Goal: Task Accomplishment & Management: Complete application form

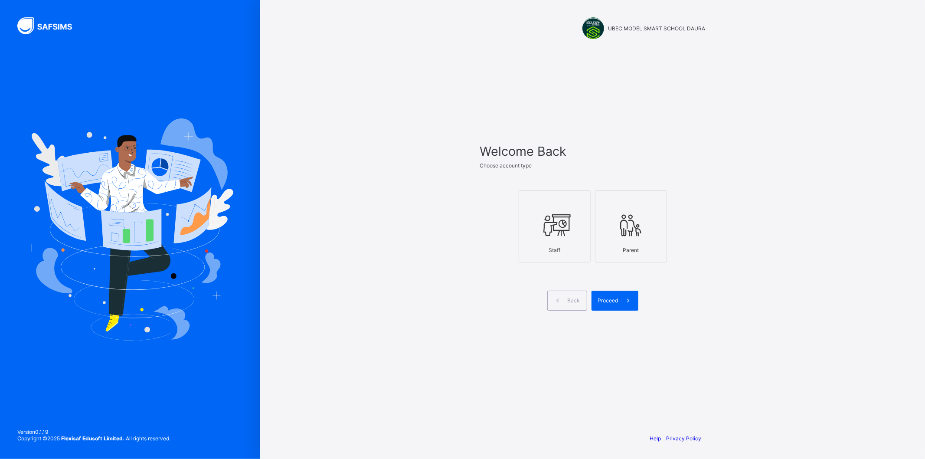
click at [560, 247] on div "Staff" at bounding box center [554, 249] width 62 height 15
click at [612, 302] on span "Proceed" at bounding box center [608, 300] width 20 height 7
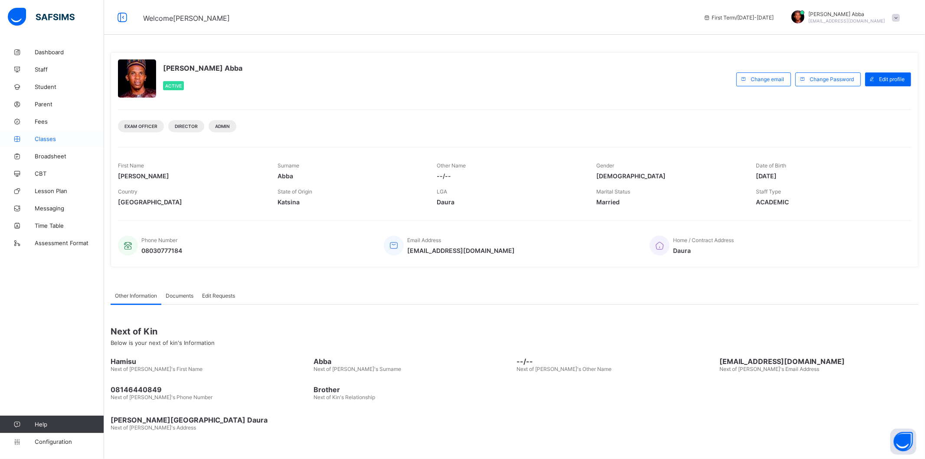
click at [66, 137] on span "Classes" at bounding box center [69, 138] width 69 height 7
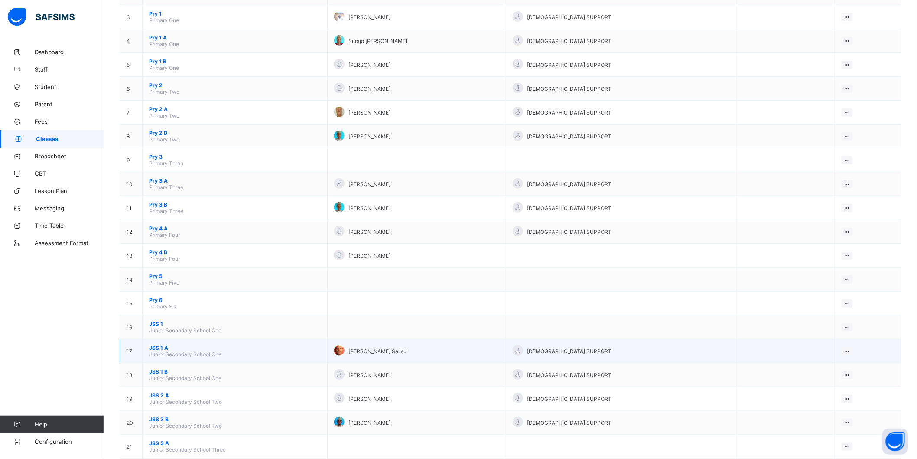
scroll to position [179, 0]
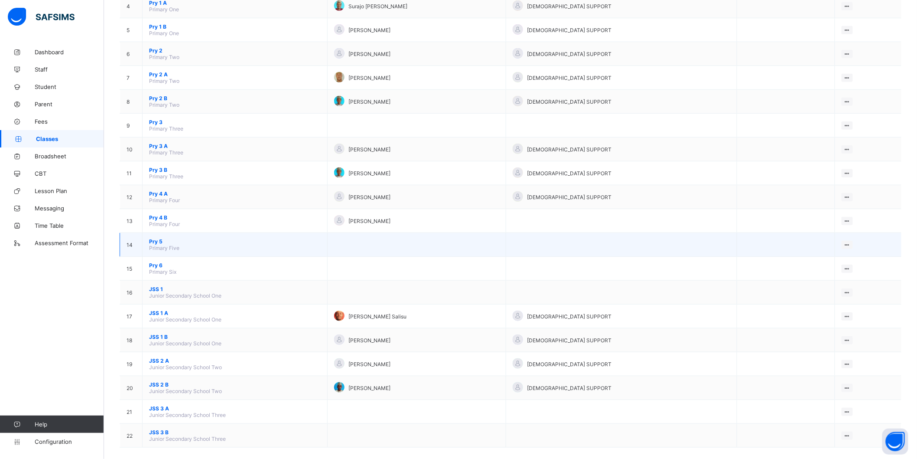
click at [163, 238] on span "Pry 5" at bounding box center [235, 241] width 172 height 7
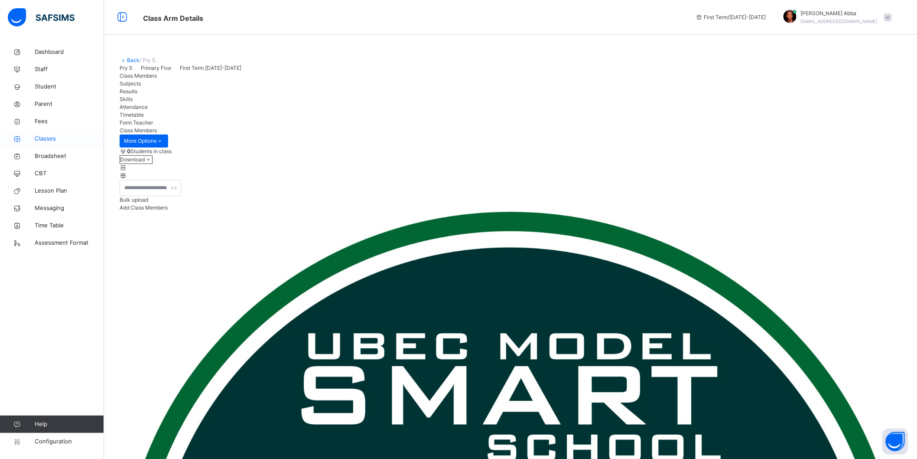
click at [57, 137] on span "Classes" at bounding box center [69, 138] width 69 height 9
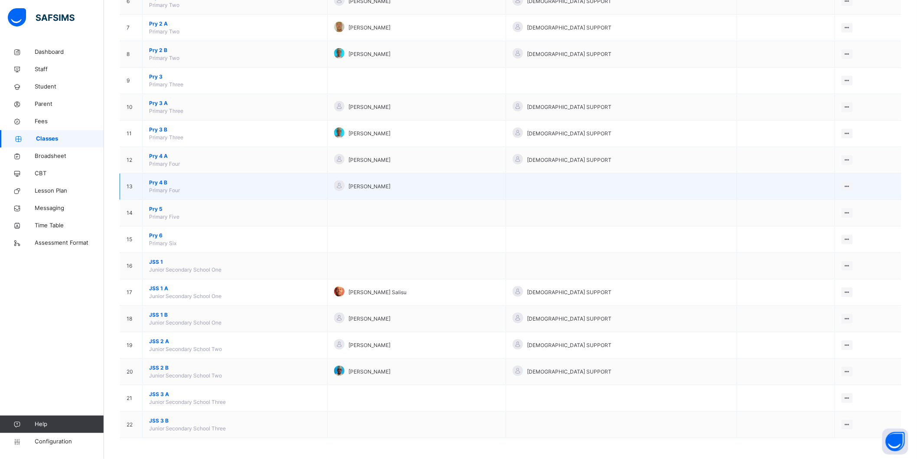
scroll to position [248, 0]
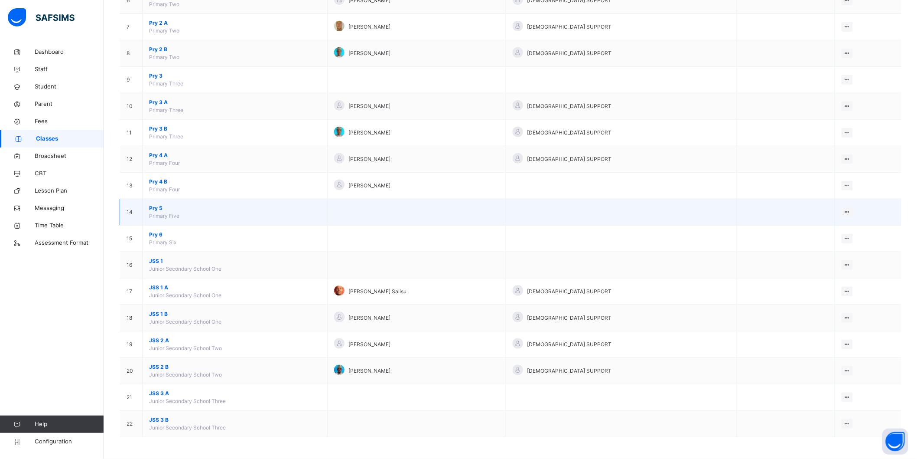
click at [174, 211] on span "Pry 5" at bounding box center [235, 208] width 172 height 8
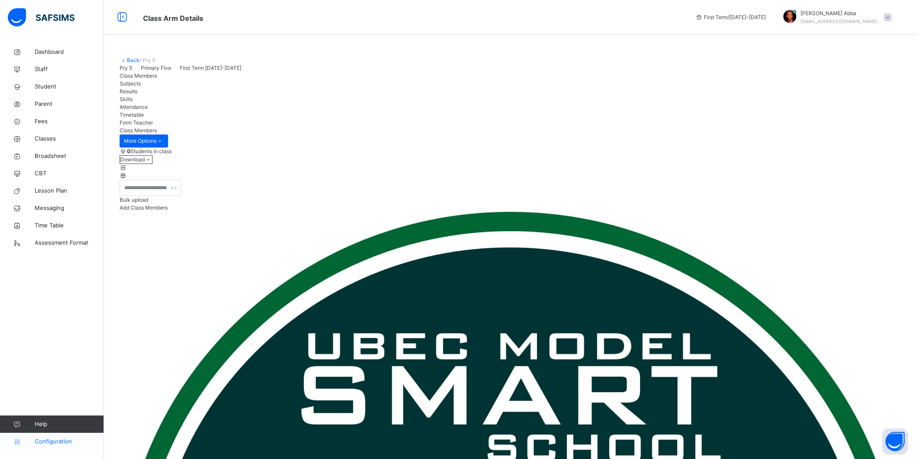
click at [53, 436] on link "Configuration" at bounding box center [52, 441] width 104 height 17
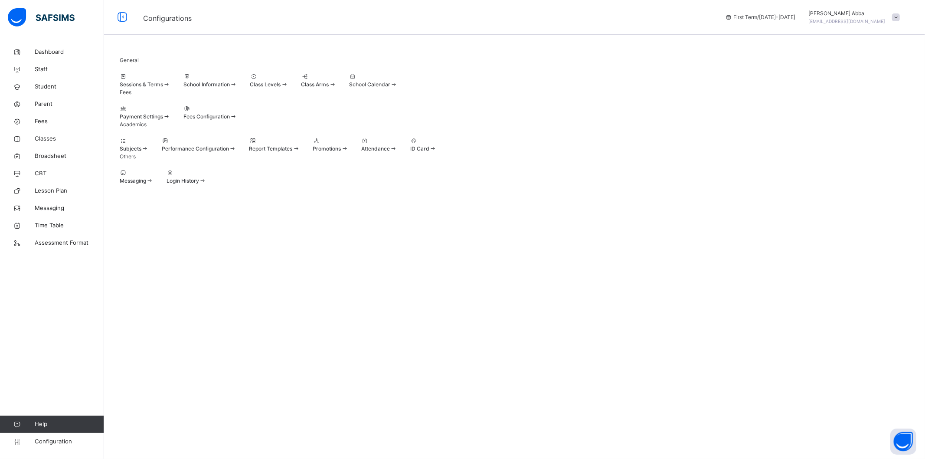
click at [163, 88] on span "Sessions & Terms" at bounding box center [141, 84] width 43 height 7
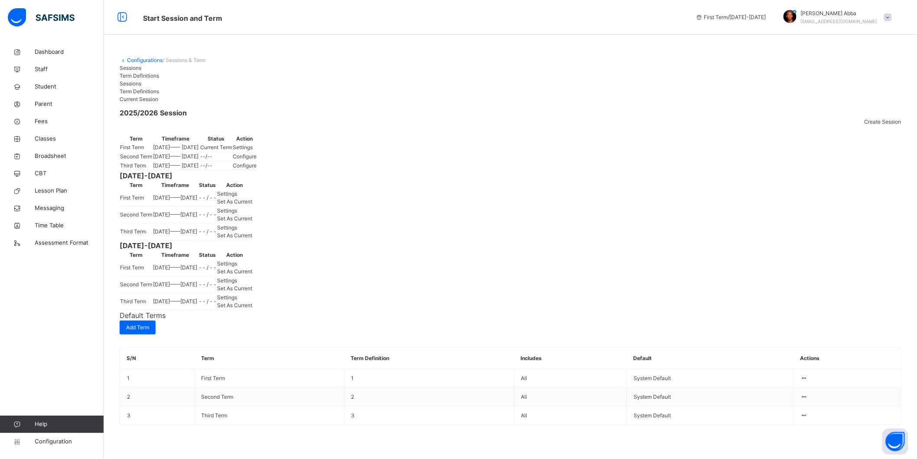
click at [253, 150] on span "Settings" at bounding box center [243, 147] width 20 height 7
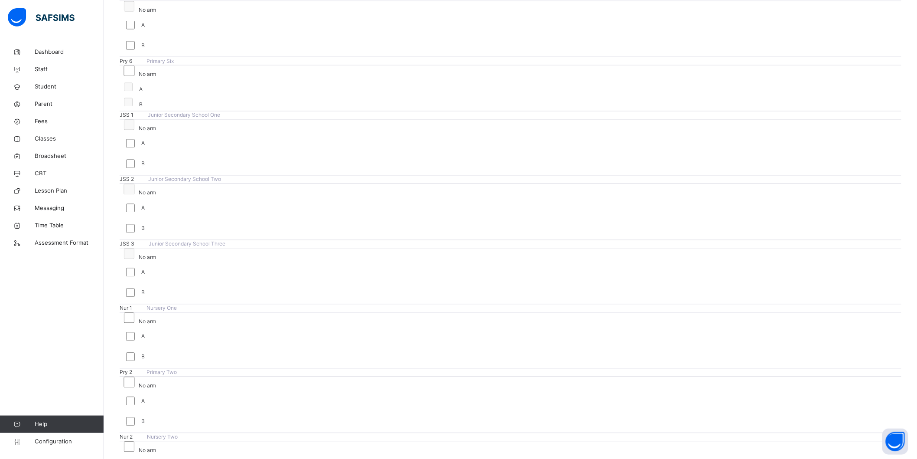
scroll to position [626, 0]
click at [40, 137] on span "Classes" at bounding box center [69, 138] width 69 height 9
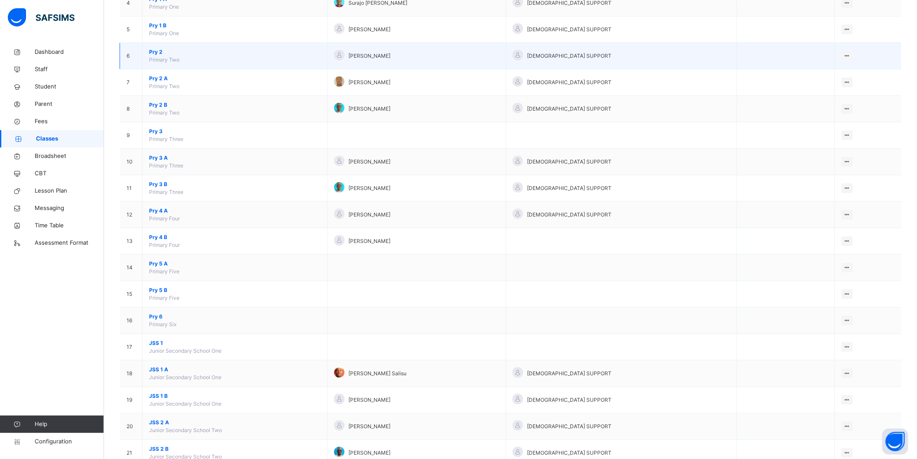
scroll to position [275, 0]
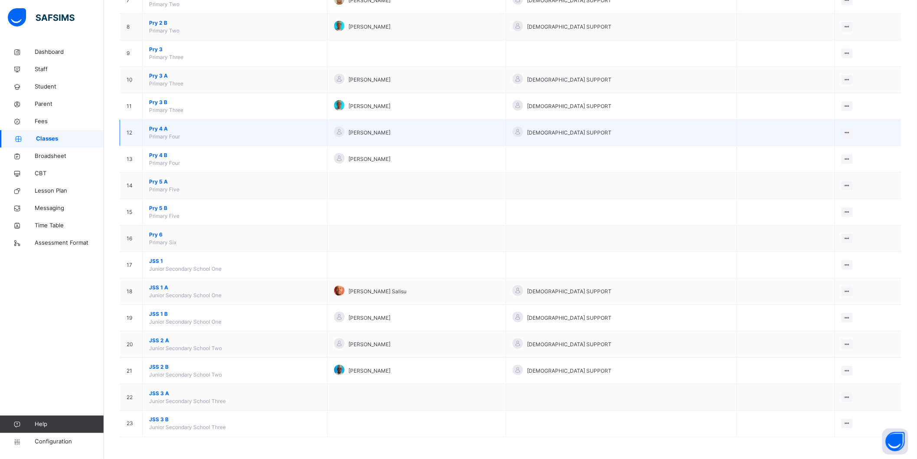
click at [165, 127] on span "Pry 4 A" at bounding box center [235, 129] width 172 height 8
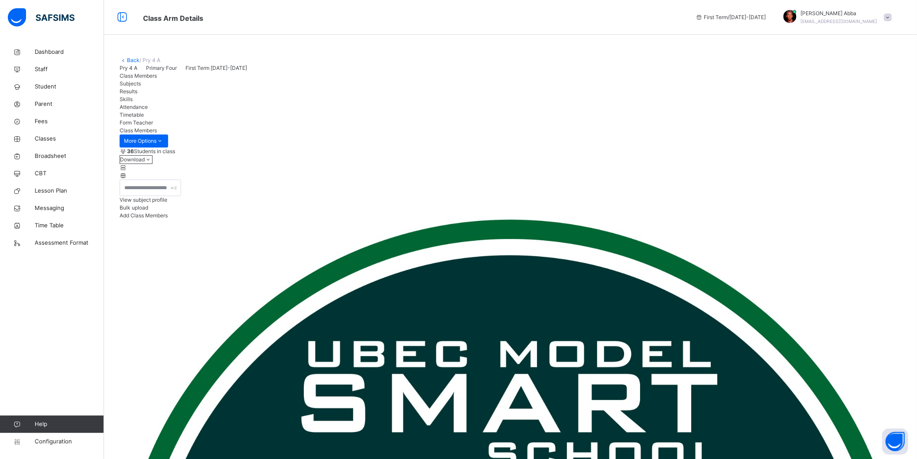
click at [129, 59] on link "Back" at bounding box center [133, 60] width 13 height 7
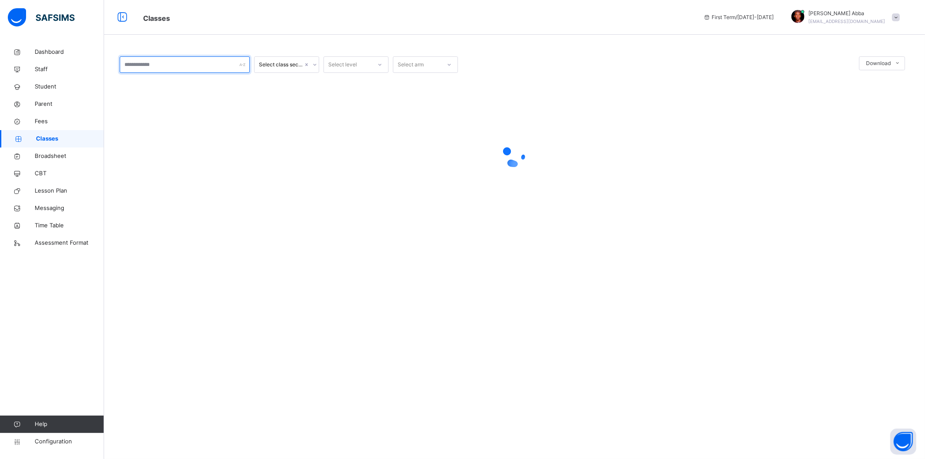
click at [131, 59] on input "text" at bounding box center [185, 64] width 130 height 16
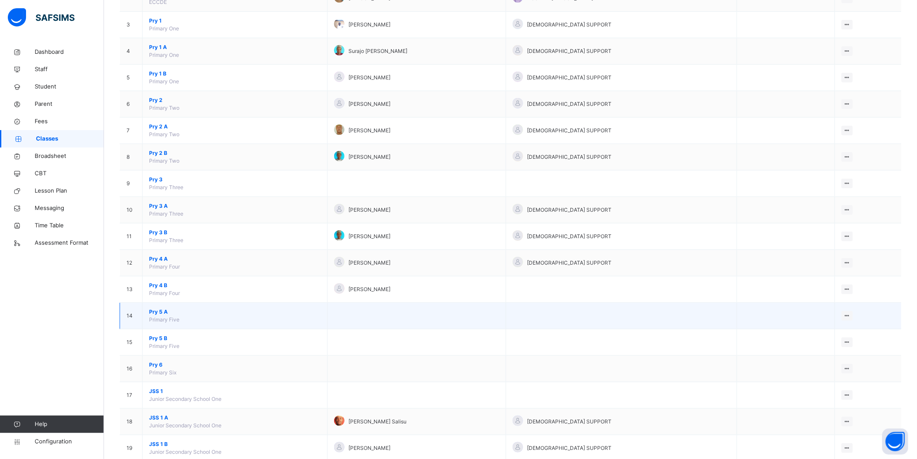
scroll to position [275, 0]
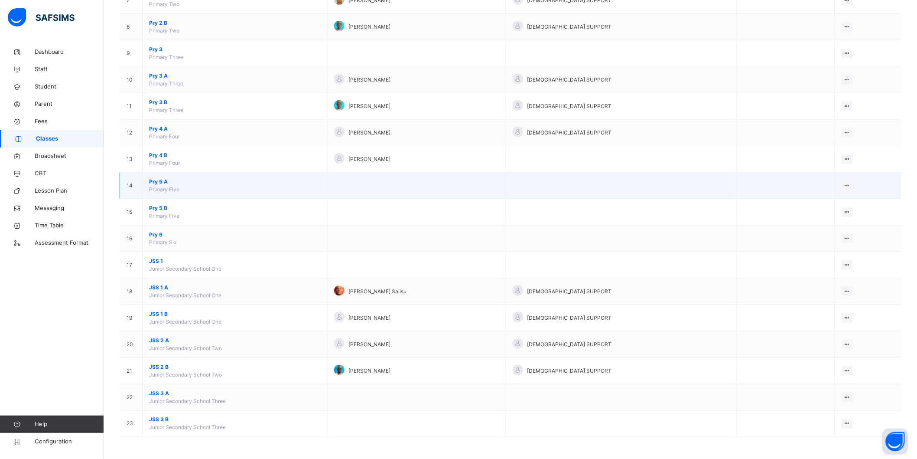
click at [165, 178] on span "Pry 5 A" at bounding box center [235, 182] width 172 height 8
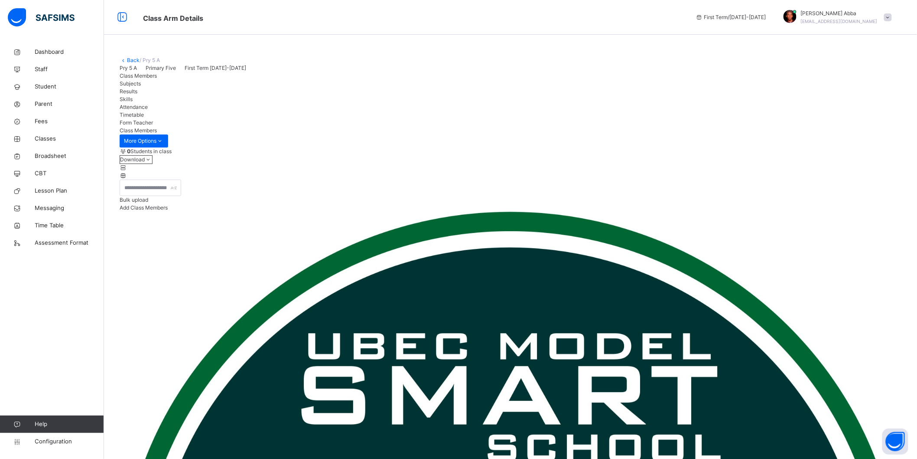
click at [132, 60] on link "Back" at bounding box center [133, 60] width 13 height 7
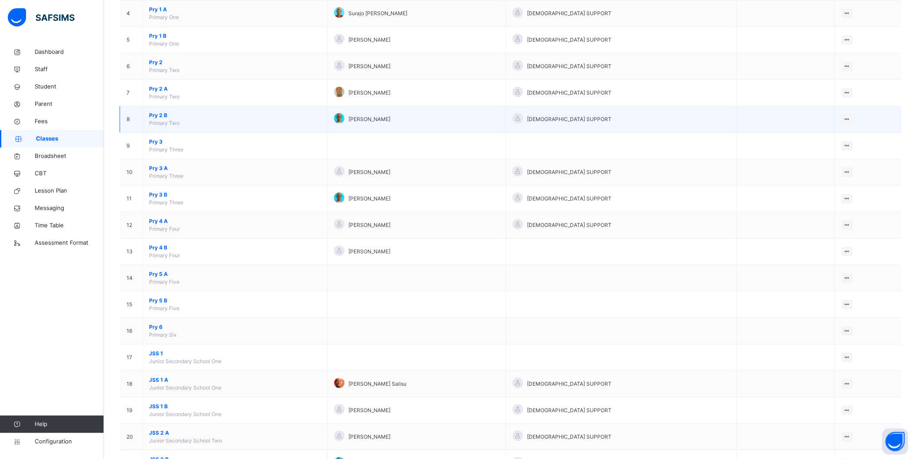
scroll to position [192, 0]
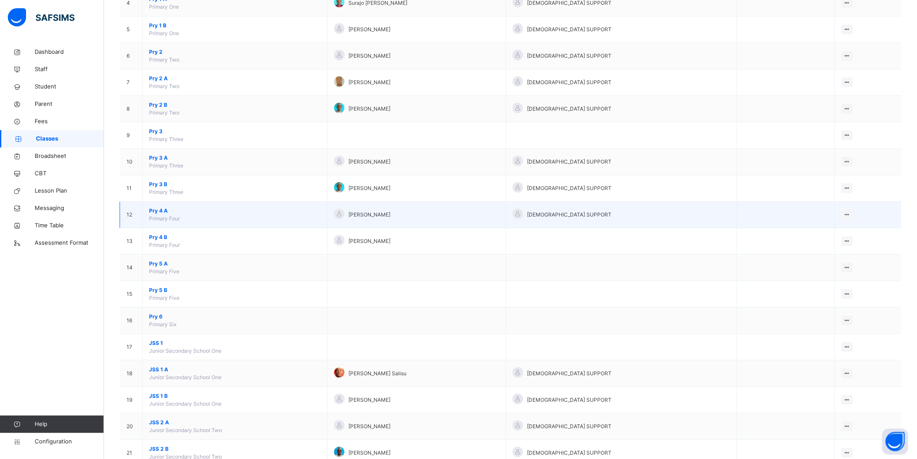
click at [157, 210] on span "Pry 4 A" at bounding box center [235, 211] width 172 height 8
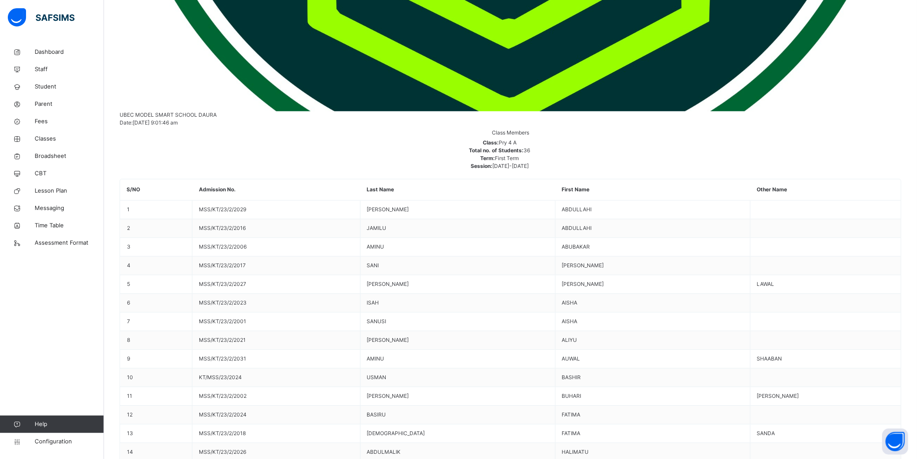
scroll to position [872, 0]
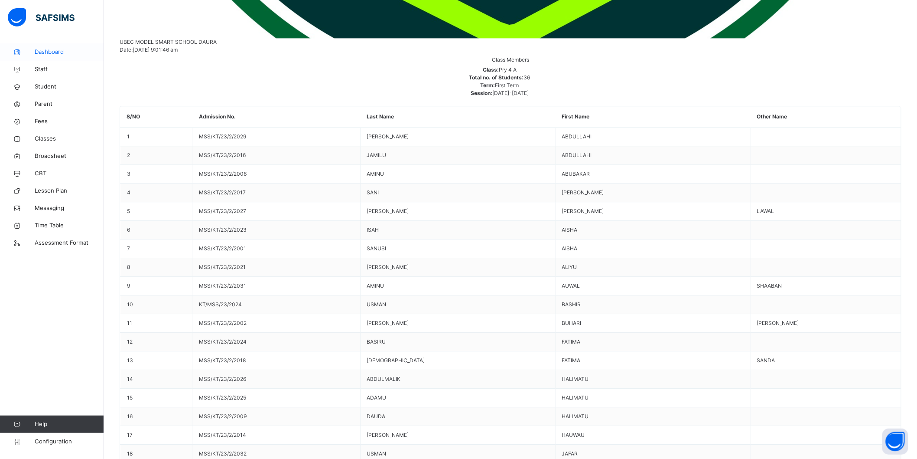
click at [58, 54] on span "Dashboard" at bounding box center [69, 52] width 69 height 9
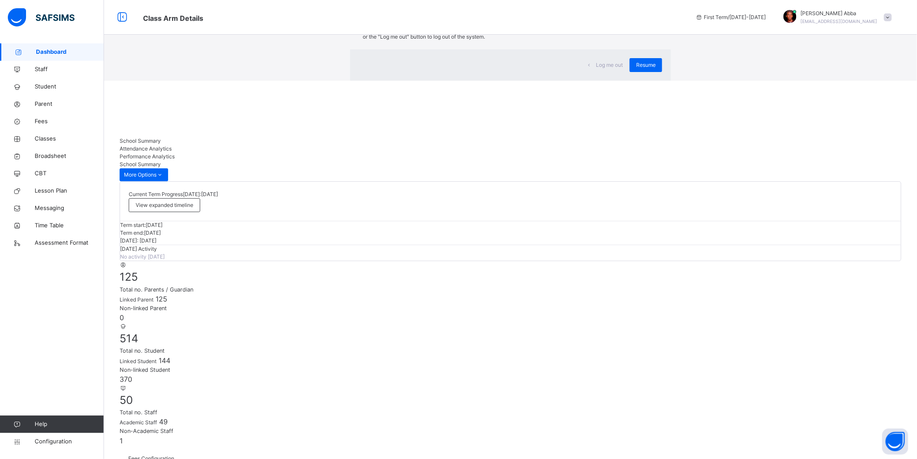
click at [582, 72] on div "Log me out" at bounding box center [606, 65] width 48 height 14
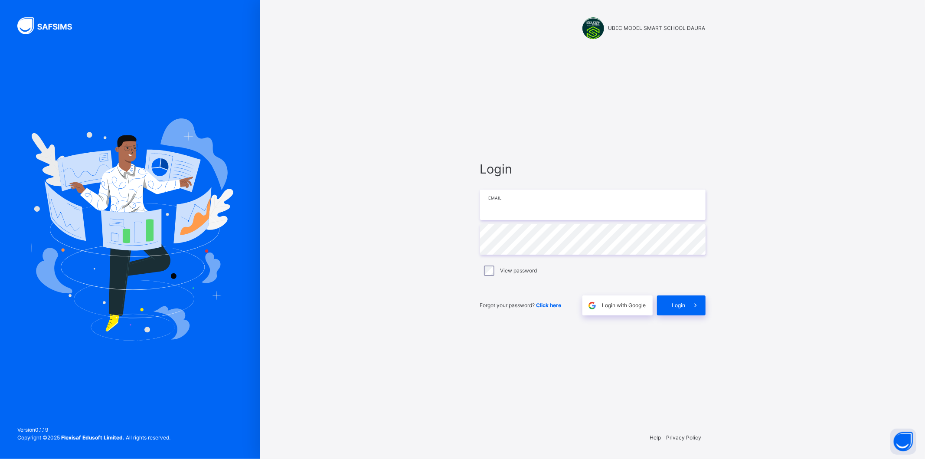
type input "**********"
click at [684, 301] on span "Login" at bounding box center [678, 305] width 13 height 8
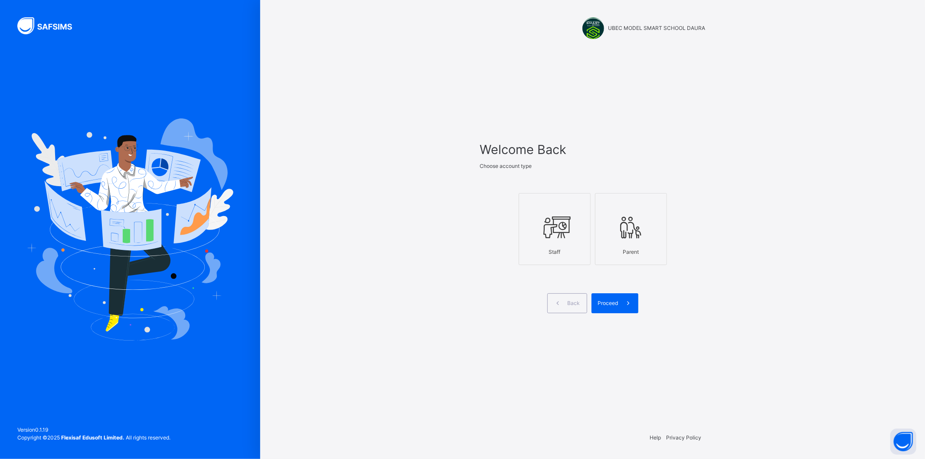
click at [536, 222] on div at bounding box center [554, 227] width 62 height 33
click at [616, 298] on div "Proceed" at bounding box center [614, 303] width 47 height 20
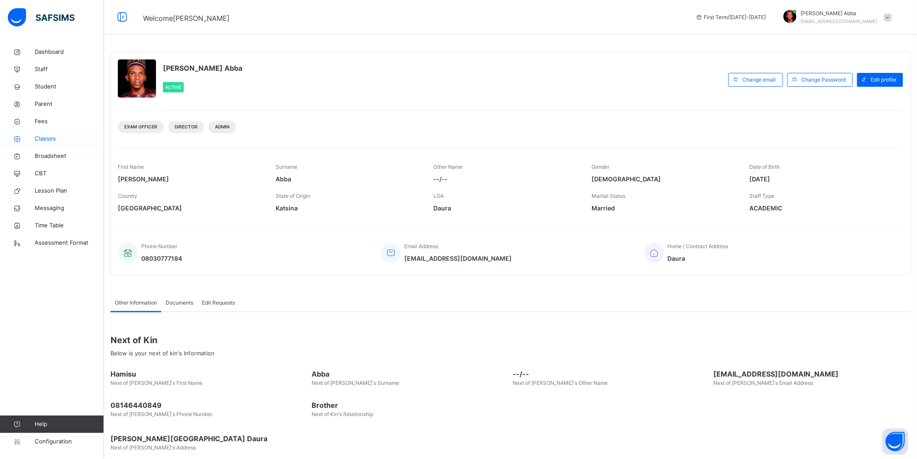
click at [46, 136] on span "Classes" at bounding box center [69, 138] width 69 height 9
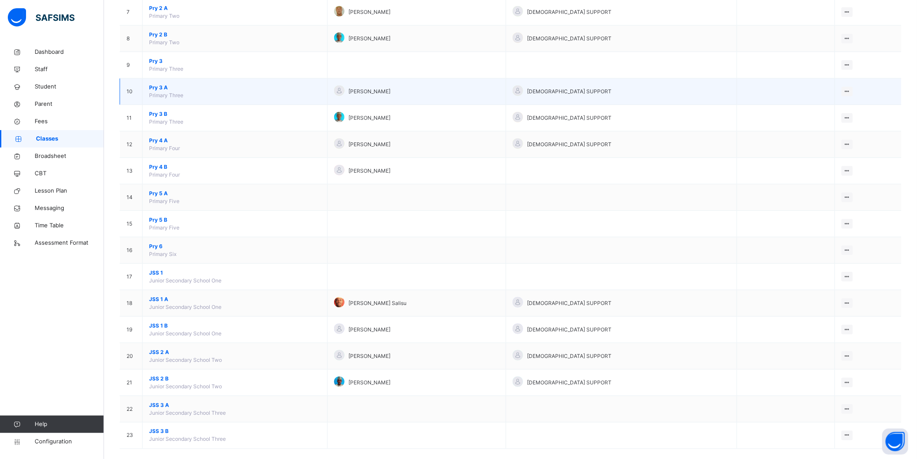
scroll to position [275, 0]
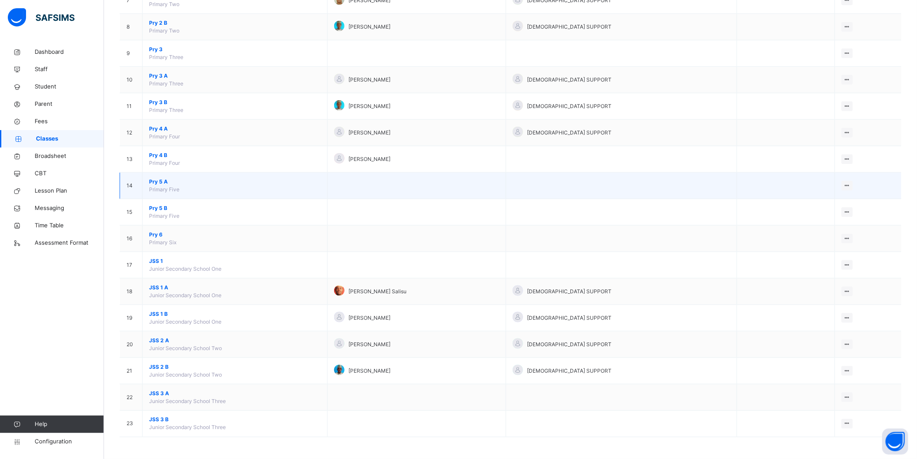
click at [159, 180] on span "Pry 5 A" at bounding box center [235, 182] width 172 height 8
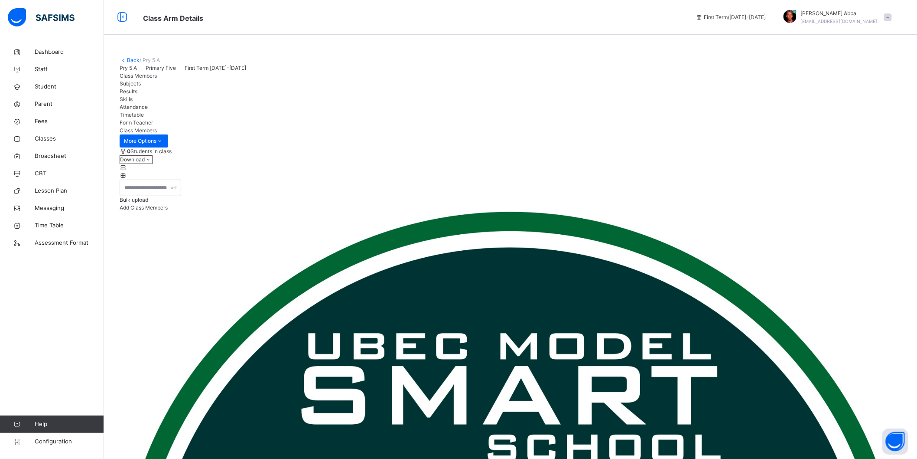
click at [168, 211] on span "Add Class Members" at bounding box center [144, 207] width 48 height 7
type input "***"
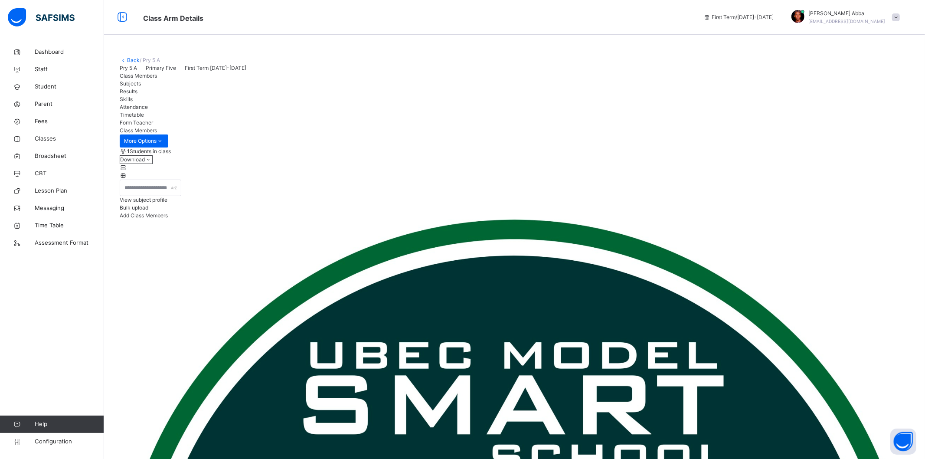
click at [168, 218] on span "Add Class Members" at bounding box center [144, 215] width 48 height 7
type input "*"
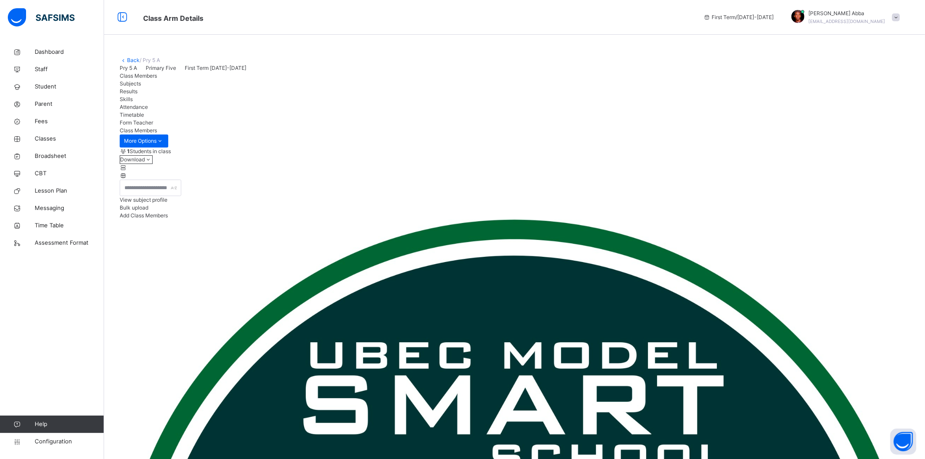
type input "**"
click at [168, 218] on span "Add Class Members" at bounding box center [144, 215] width 48 height 7
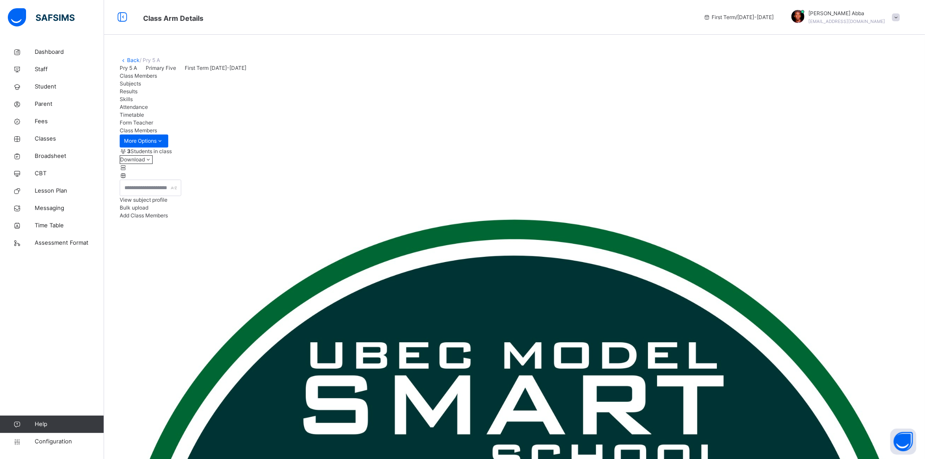
type input "*"
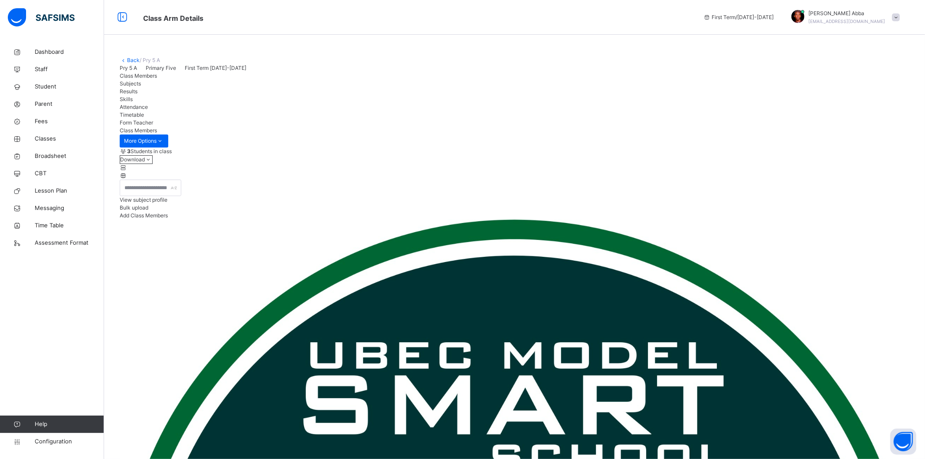
type input "*"
type input "**********"
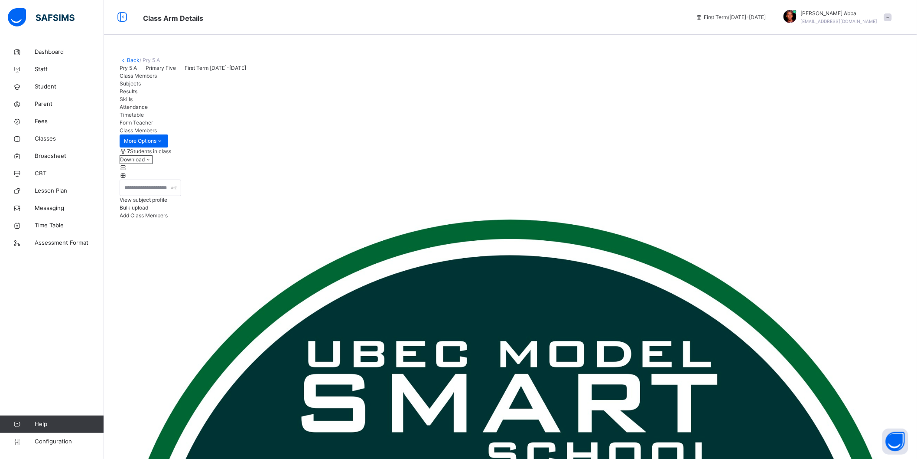
scroll to position [76, 0]
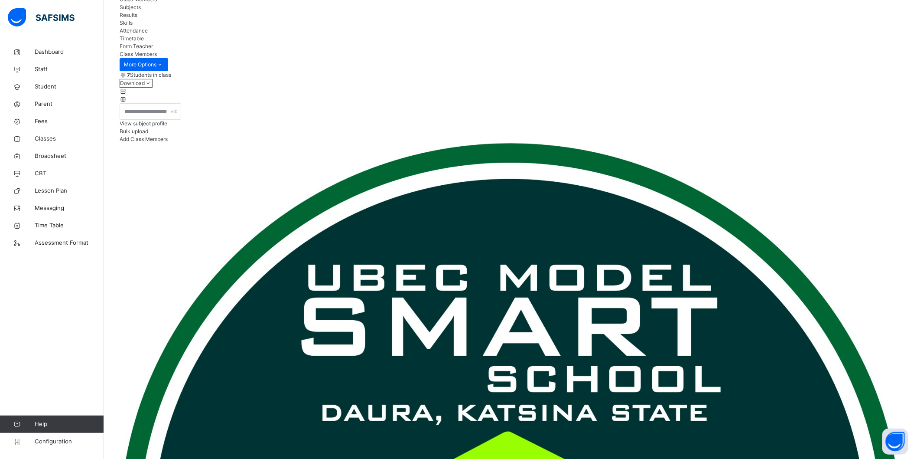
click at [168, 142] on span "Add Class Members" at bounding box center [144, 139] width 48 height 7
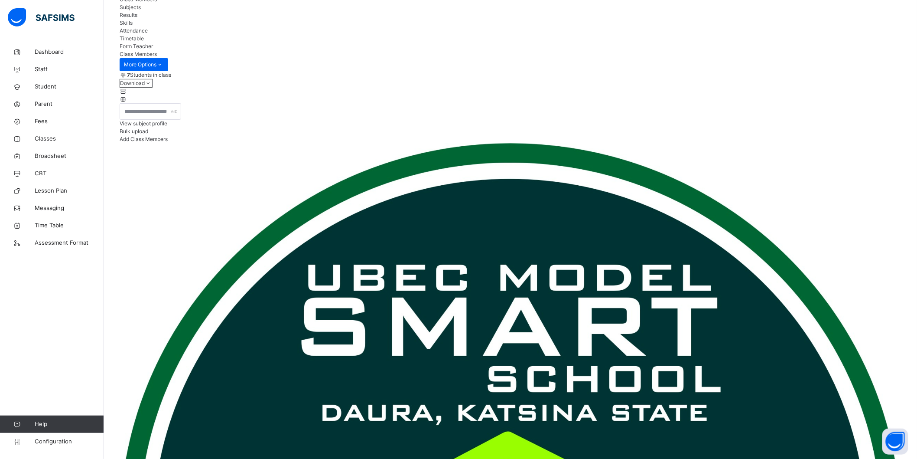
type input "********"
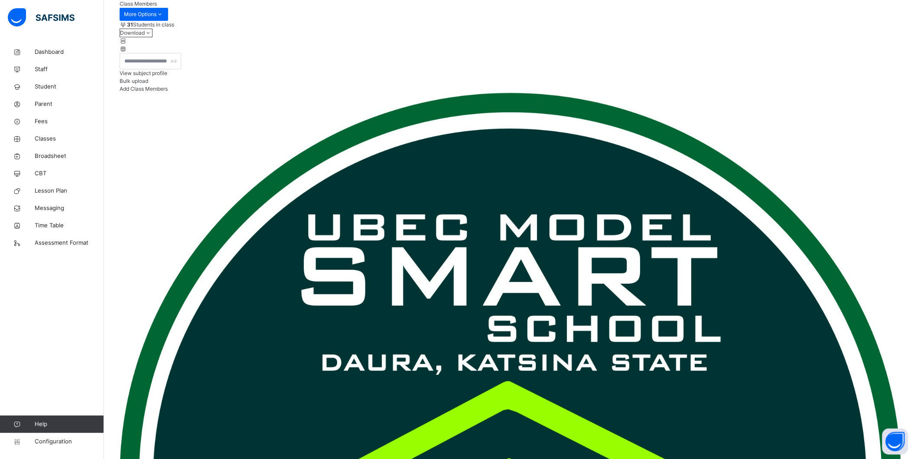
scroll to position [0, 0]
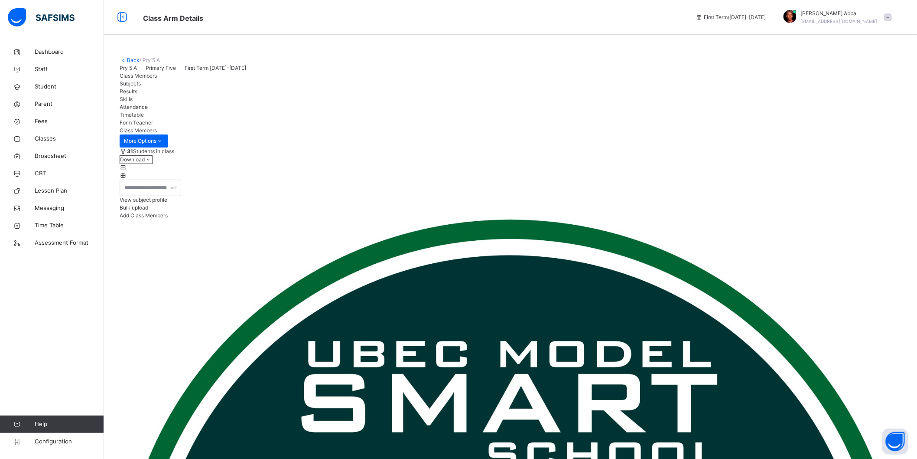
click at [153, 126] on span "Form Teacher" at bounding box center [136, 122] width 33 height 7
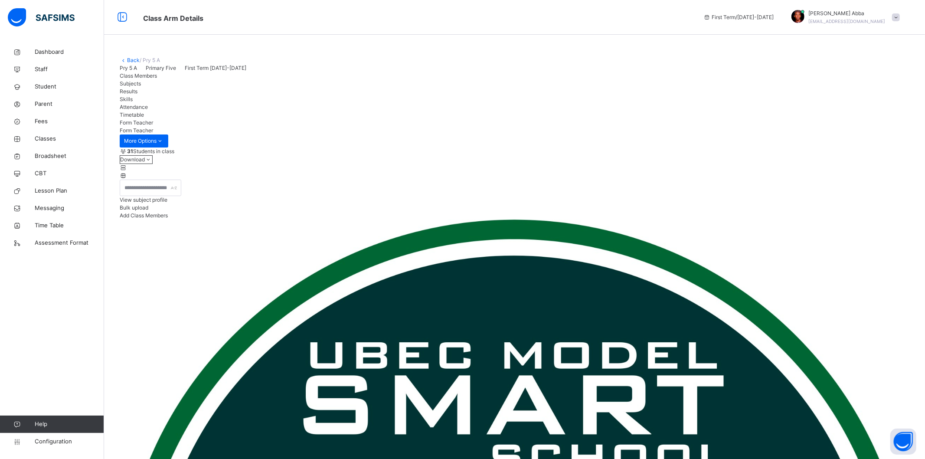
type input "**"
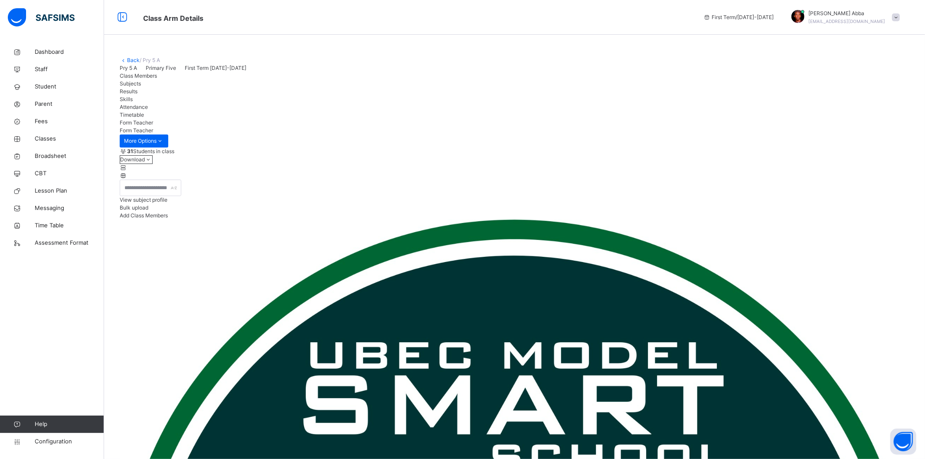
click at [132, 57] on link "Back" at bounding box center [133, 60] width 13 height 7
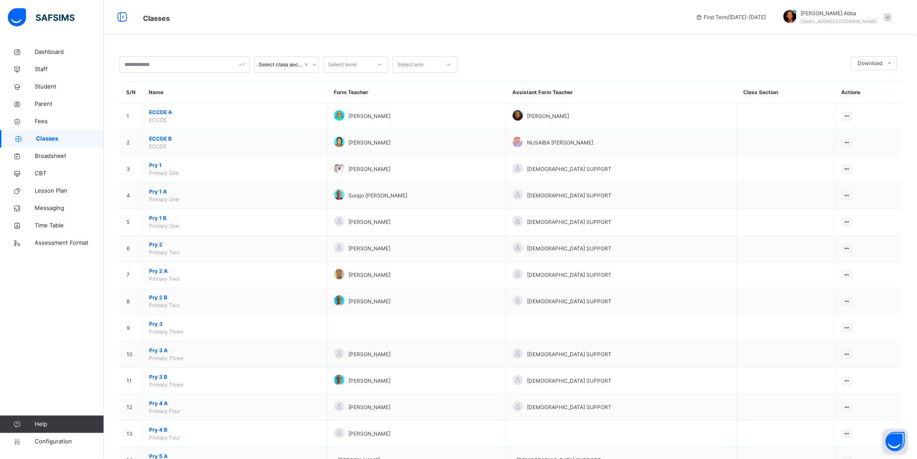
click at [859, 17] on div "[PERSON_NAME] Abba [EMAIL_ADDRESS][DOMAIN_NAME]" at bounding box center [839, 18] width 77 height 16
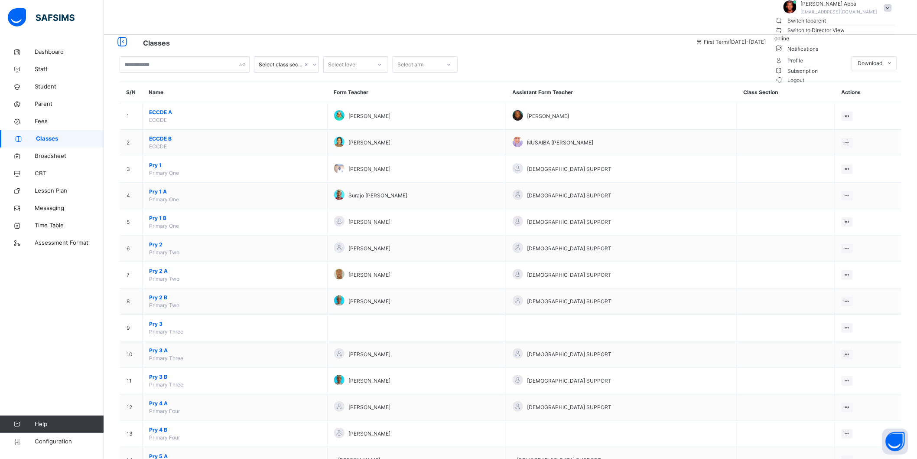
click at [845, 35] on span "Switch to Director View" at bounding box center [810, 30] width 70 height 9
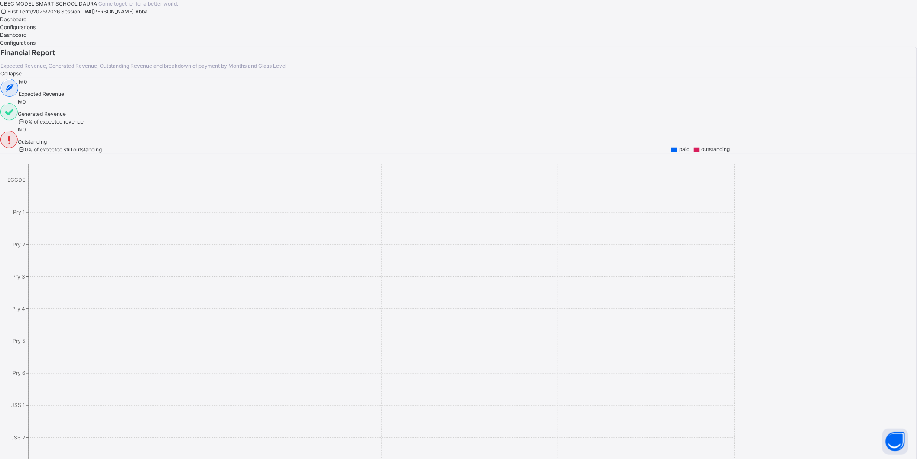
click at [36, 30] on span "Configurations" at bounding box center [18, 27] width 36 height 7
click at [26, 23] on span "Dashboard" at bounding box center [13, 19] width 26 height 7
click at [148, 15] on span "[PERSON_NAME] Abba" at bounding box center [120, 11] width 56 height 7
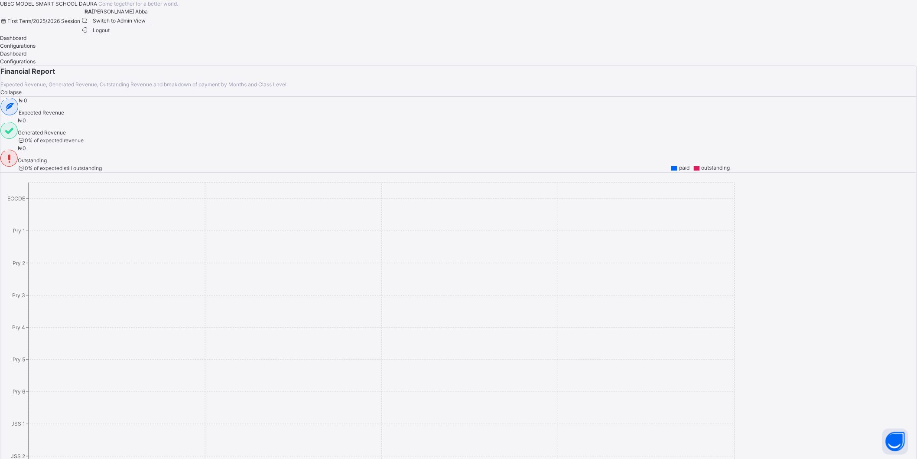
click at [146, 25] on span "Switch to Admin View" at bounding box center [113, 20] width 66 height 9
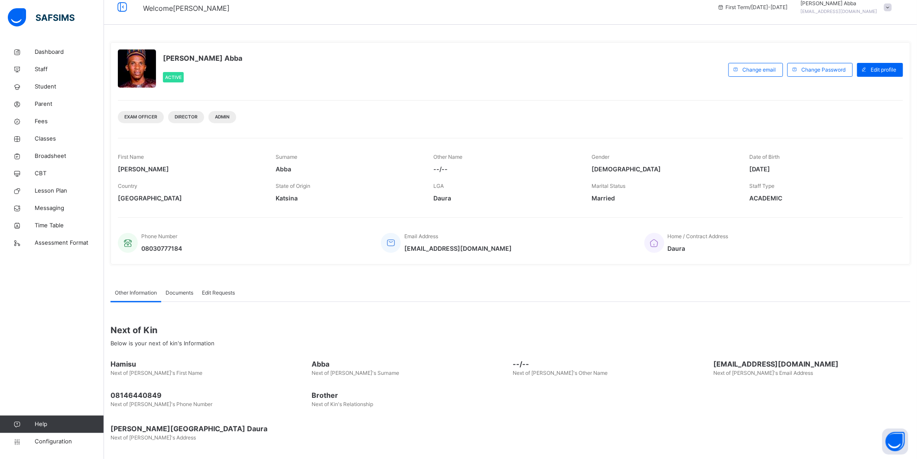
scroll to position [12, 0]
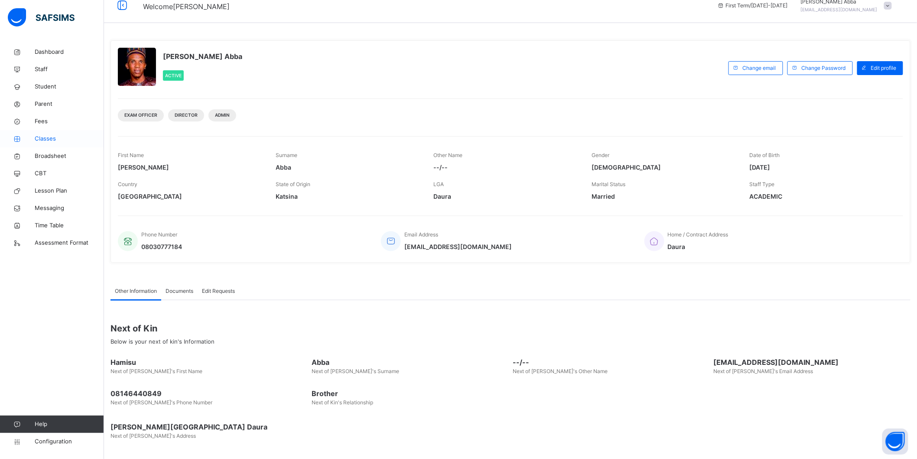
click at [54, 135] on span "Classes" at bounding box center [69, 138] width 69 height 9
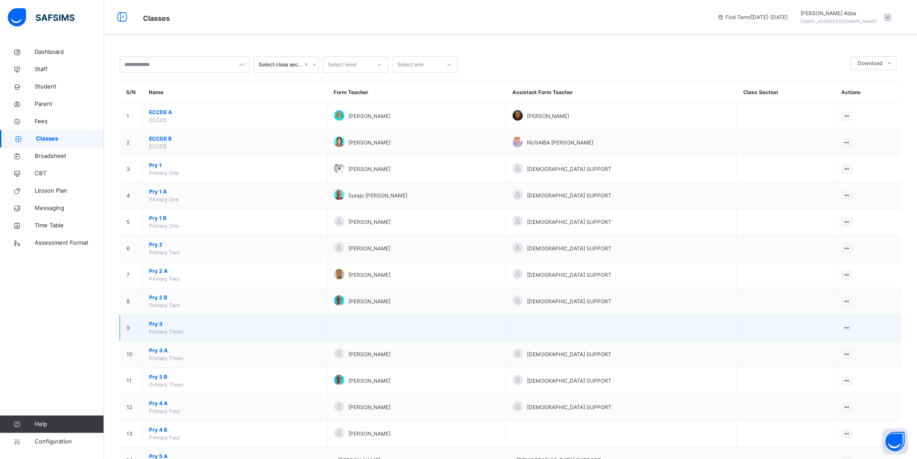
scroll to position [275, 0]
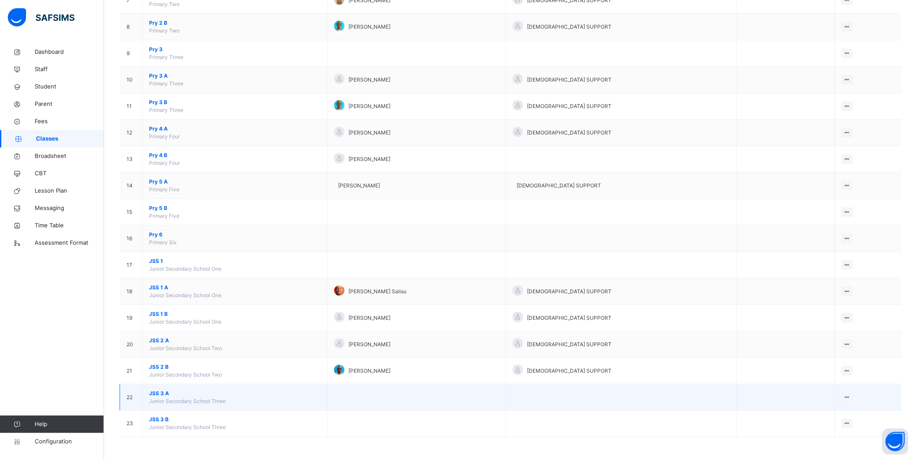
click at [166, 392] on span "JSS 3 A" at bounding box center [235, 393] width 172 height 8
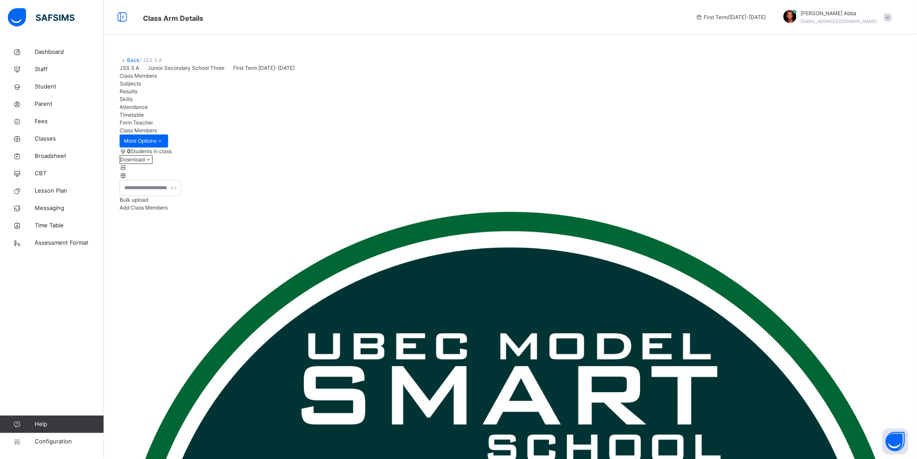
click at [132, 59] on link "Back" at bounding box center [133, 60] width 13 height 7
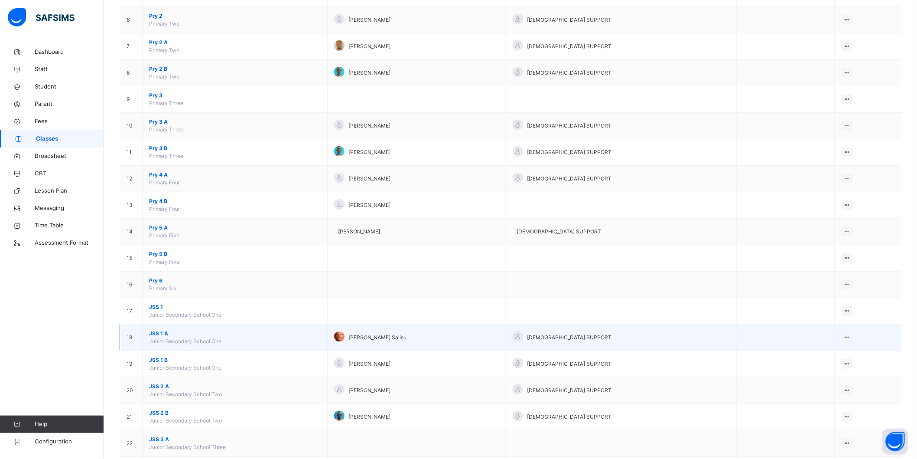
scroll to position [275, 0]
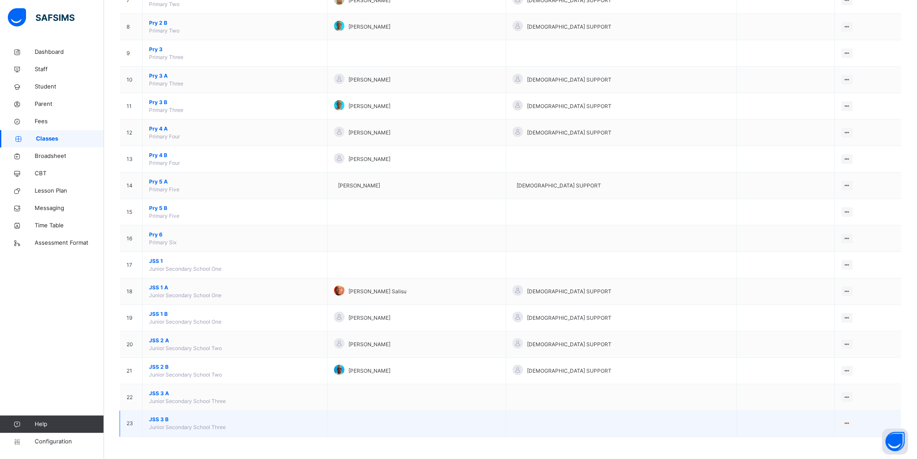
click at [159, 422] on span "JSS 3 B" at bounding box center [235, 420] width 172 height 8
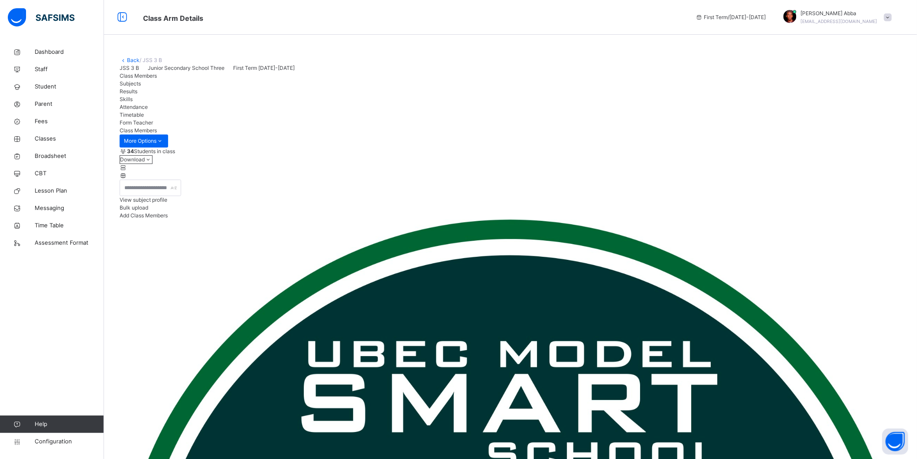
click at [141, 87] on span "Subjects" at bounding box center [130, 83] width 21 height 7
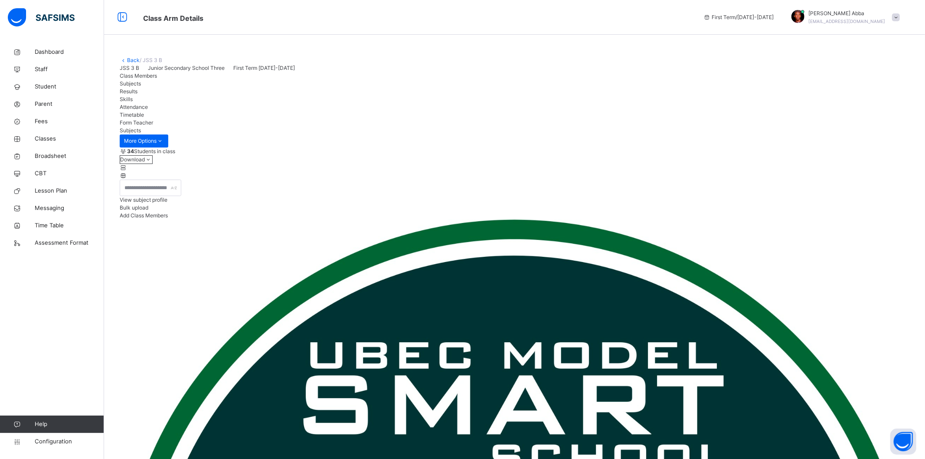
click at [157, 79] on span "Class Members" at bounding box center [138, 75] width 37 height 7
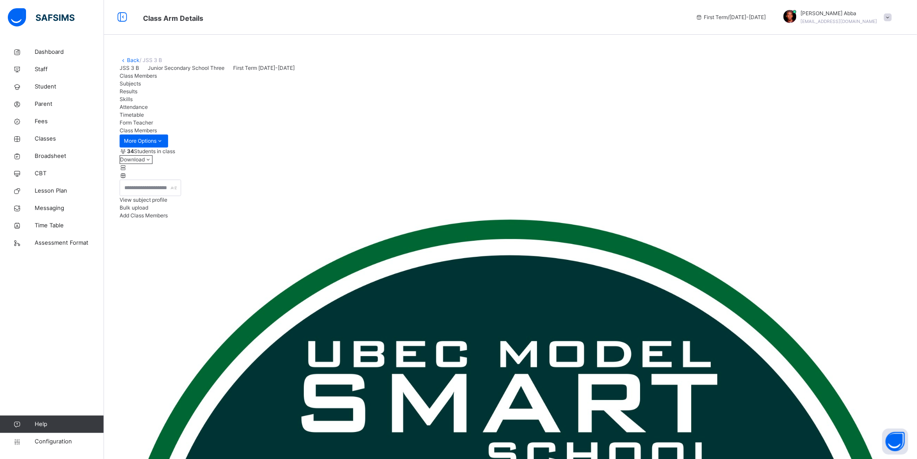
click at [141, 87] on span "Subjects" at bounding box center [130, 83] width 21 height 7
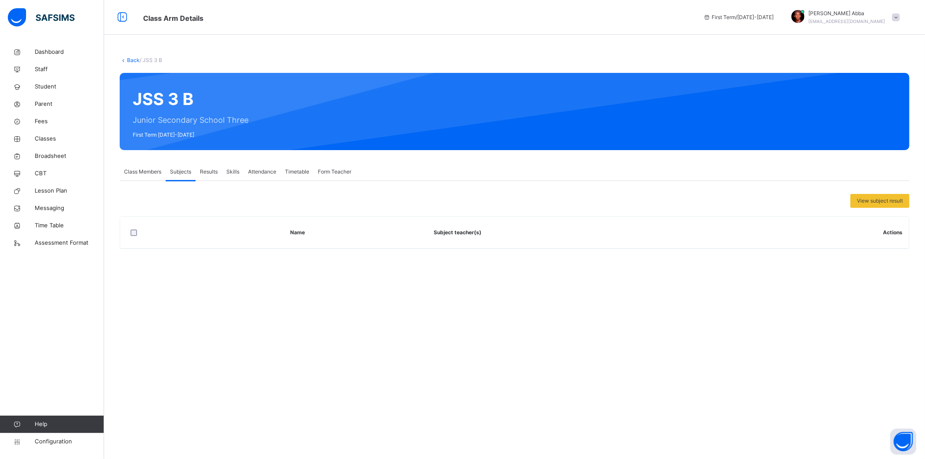
click at [158, 170] on span "Class Members" at bounding box center [142, 172] width 37 height 8
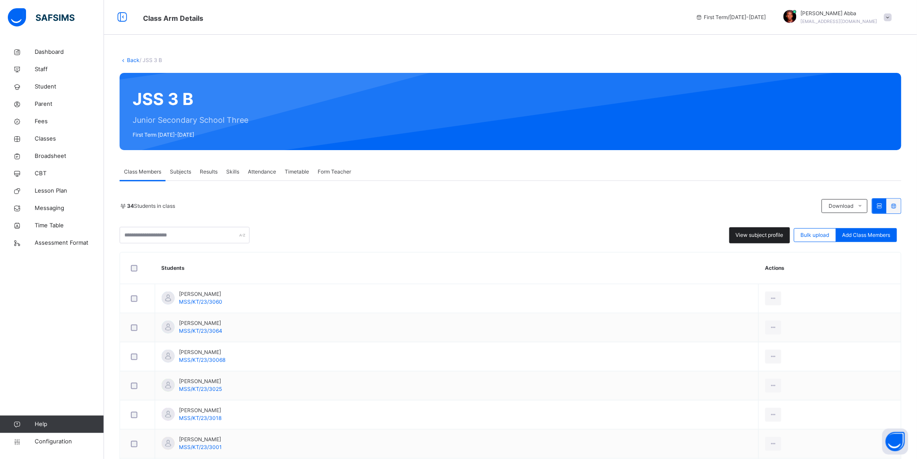
click at [755, 233] on span "View subject profile" at bounding box center [760, 235] width 48 height 8
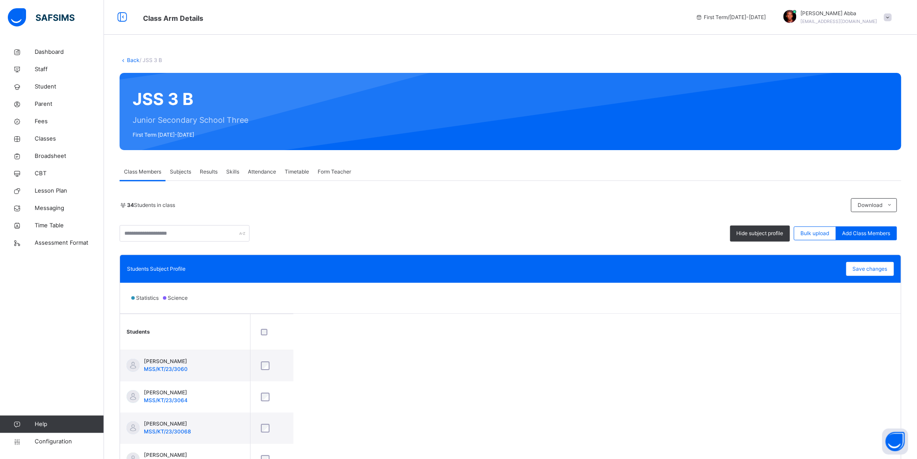
click at [131, 59] on link "Back" at bounding box center [133, 60] width 13 height 7
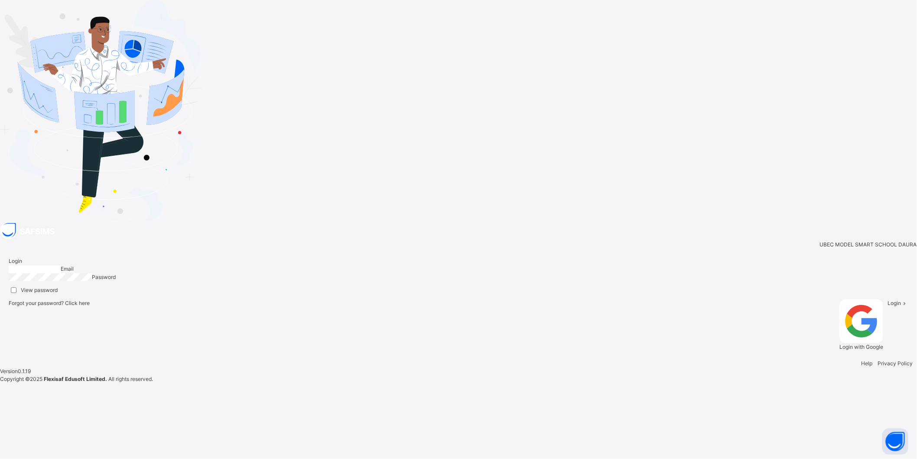
type input "**********"
